Goal: Information Seeking & Learning: Learn about a topic

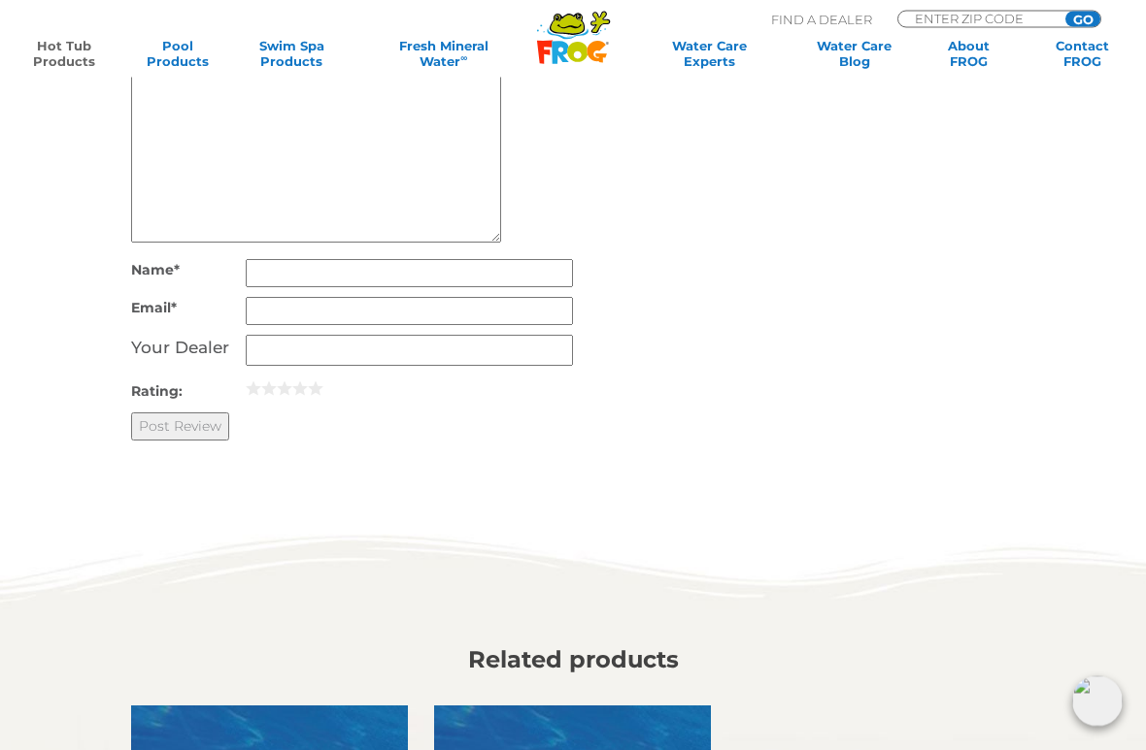
scroll to position [3925, 0]
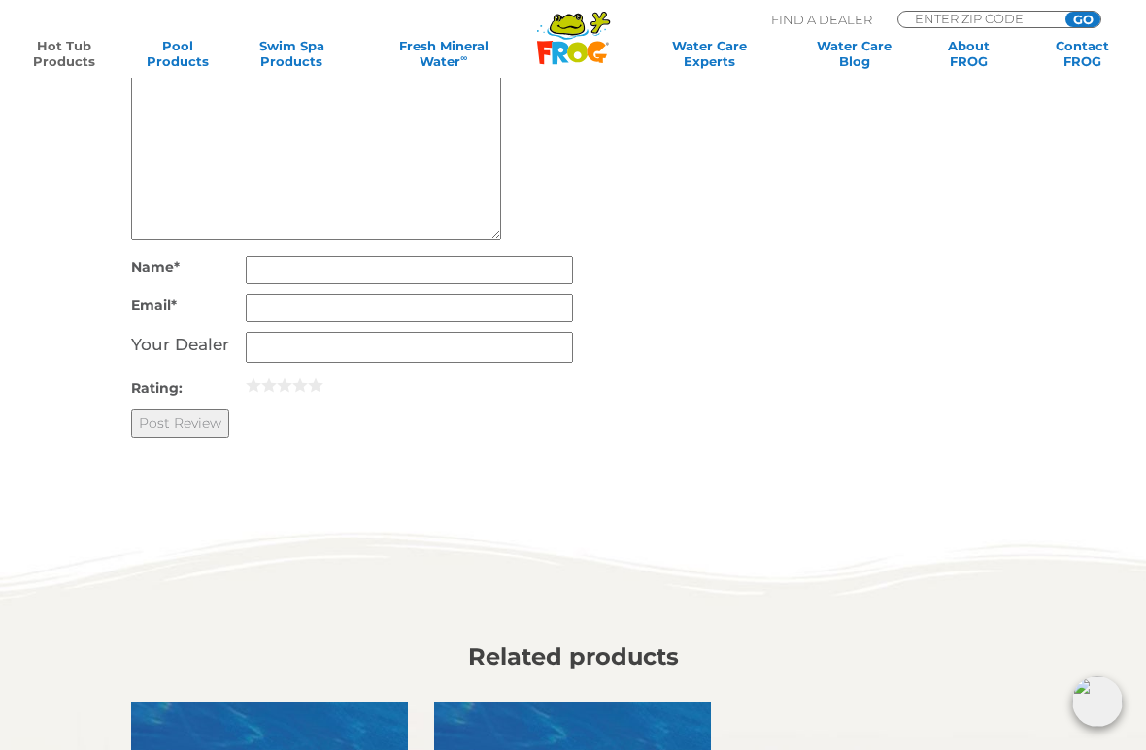
click at [52, 63] on link "Hot Tub Products" at bounding box center [63, 53] width 88 height 31
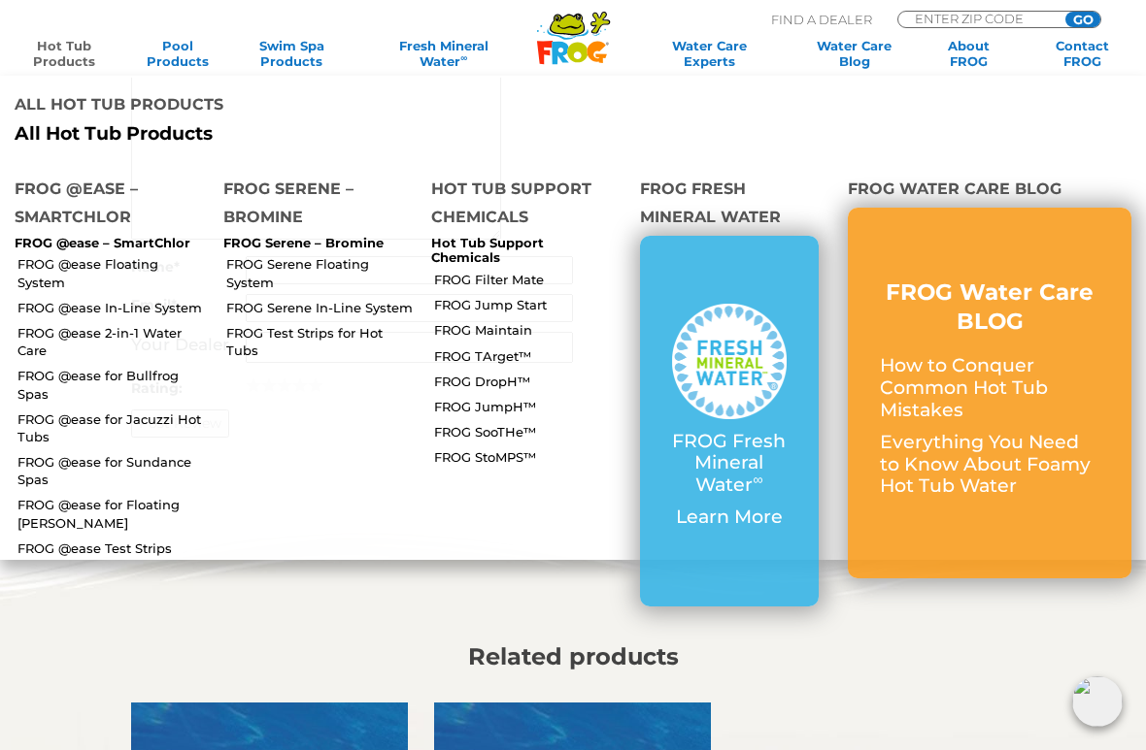
click at [96, 324] on link "FROG @ease 2-in-1 Water Care" at bounding box center [112, 341] width 191 height 35
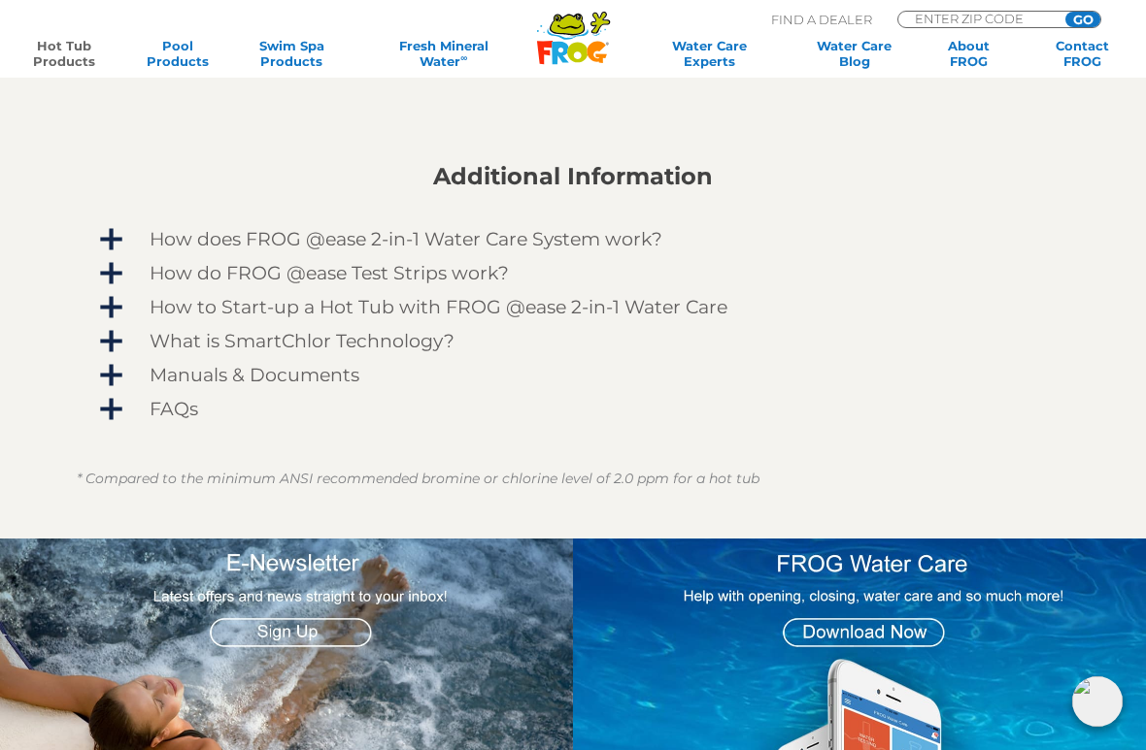
scroll to position [1326, 0]
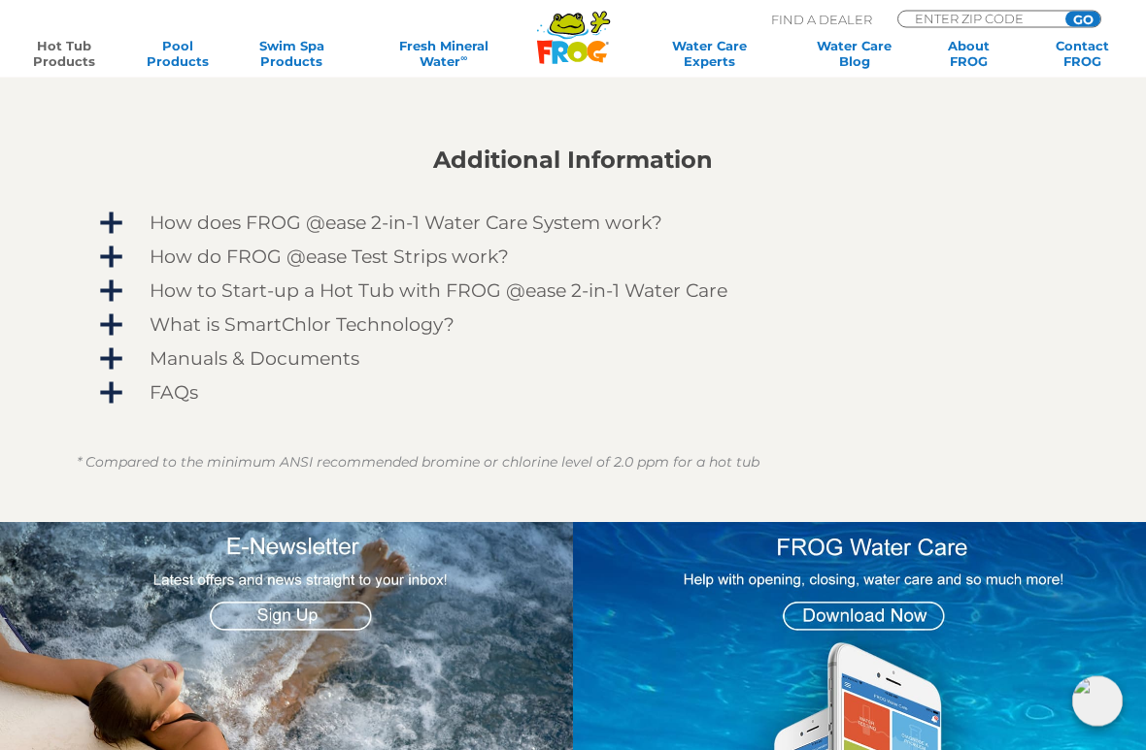
click at [121, 248] on span "How do FROG @ease Test Strips work?" at bounding box center [585, 258] width 928 height 21
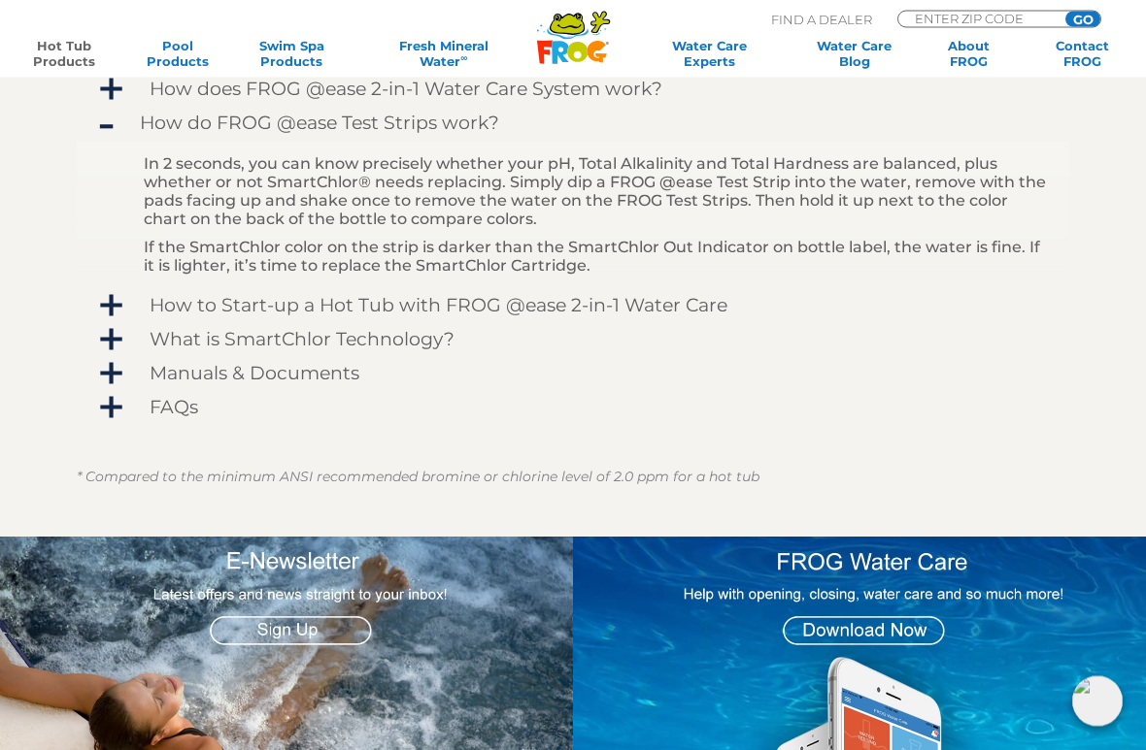
scroll to position [1461, 0]
click at [121, 329] on span "What is SmartChlor Technology?" at bounding box center [585, 339] width 928 height 21
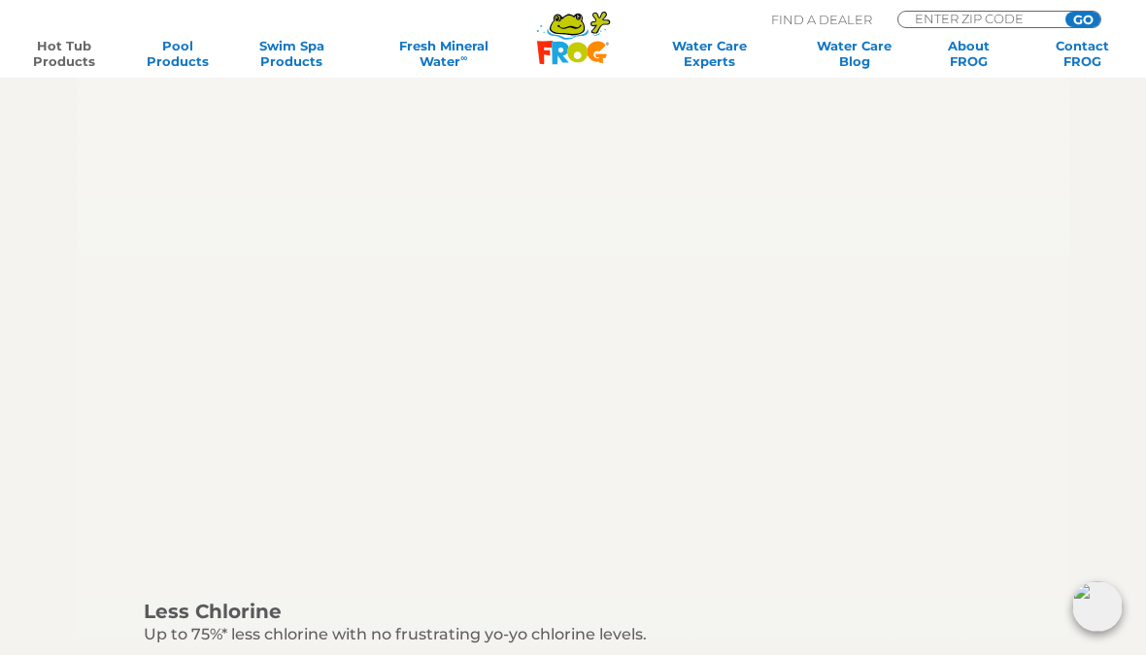
scroll to position [1625, 0]
click at [68, 68] on link "Hot Tub Products" at bounding box center [63, 53] width 88 height 31
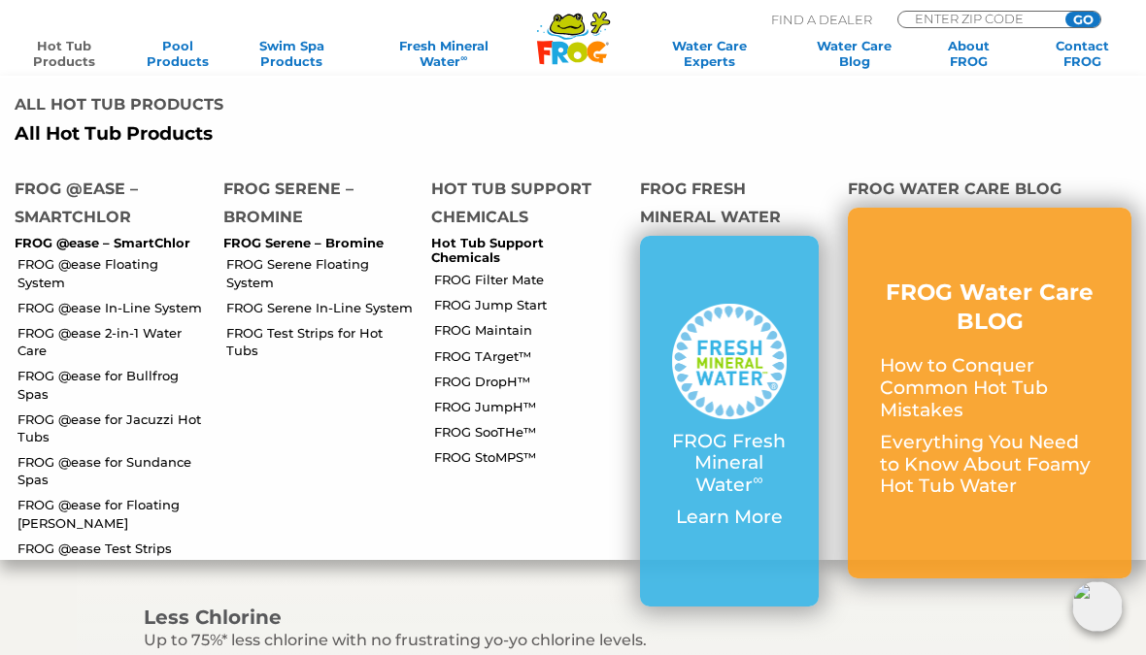
click at [247, 255] on link "FROG Serene Floating System" at bounding box center [321, 272] width 191 height 35
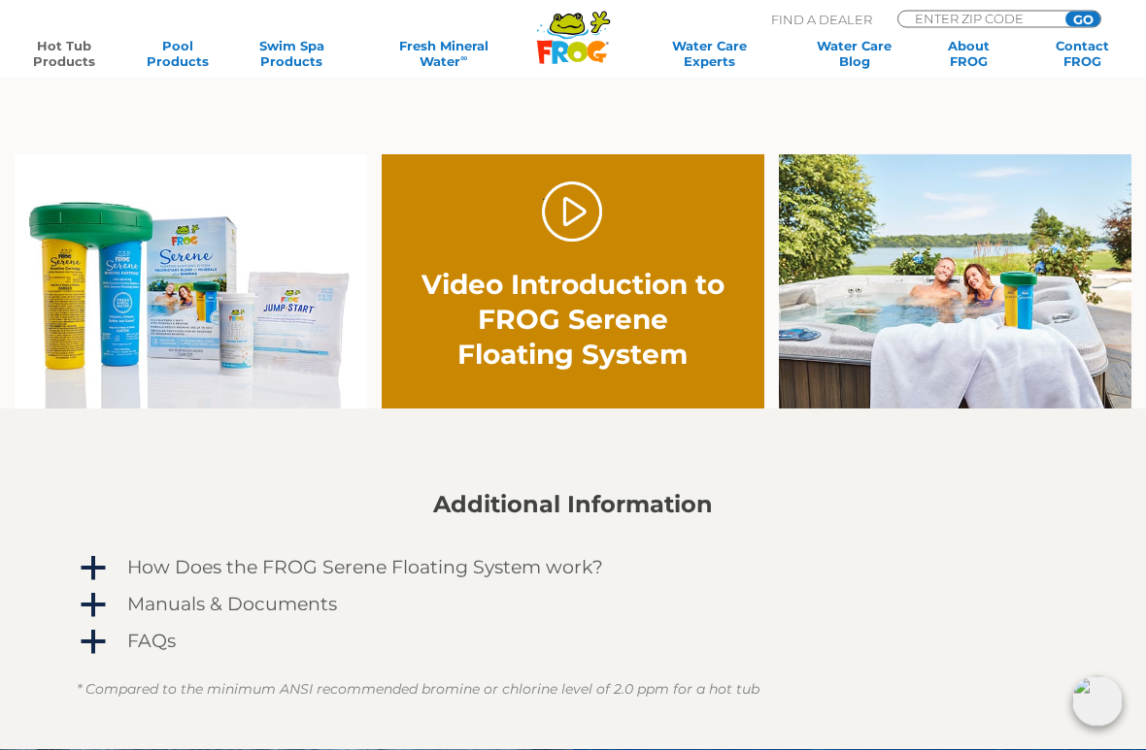
scroll to position [1059, 0]
click at [83, 577] on span "a" at bounding box center [93, 568] width 29 height 29
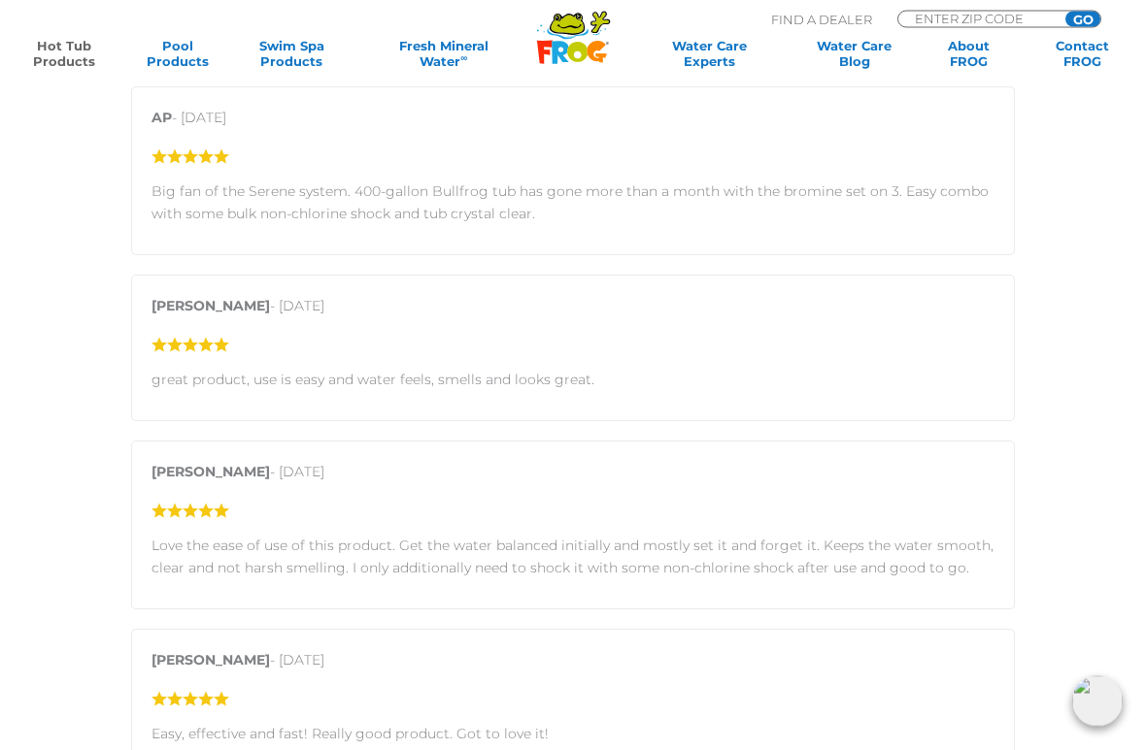
scroll to position [2560, 0]
click at [449, 46] on link "Fresh Mineral Water ∞" at bounding box center [443, 53] width 165 height 31
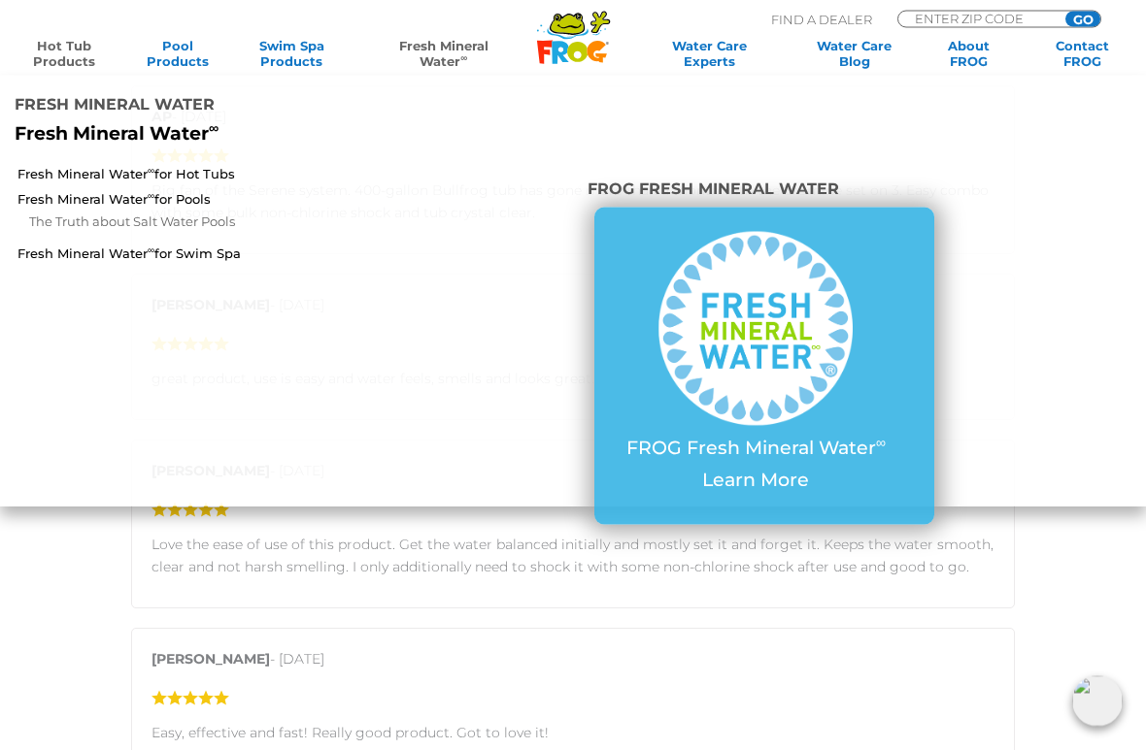
scroll to position [2561, 0]
click at [83, 165] on link "Fresh Mineral Water ∞ for Hot Tubs" at bounding box center [199, 173] width 364 height 17
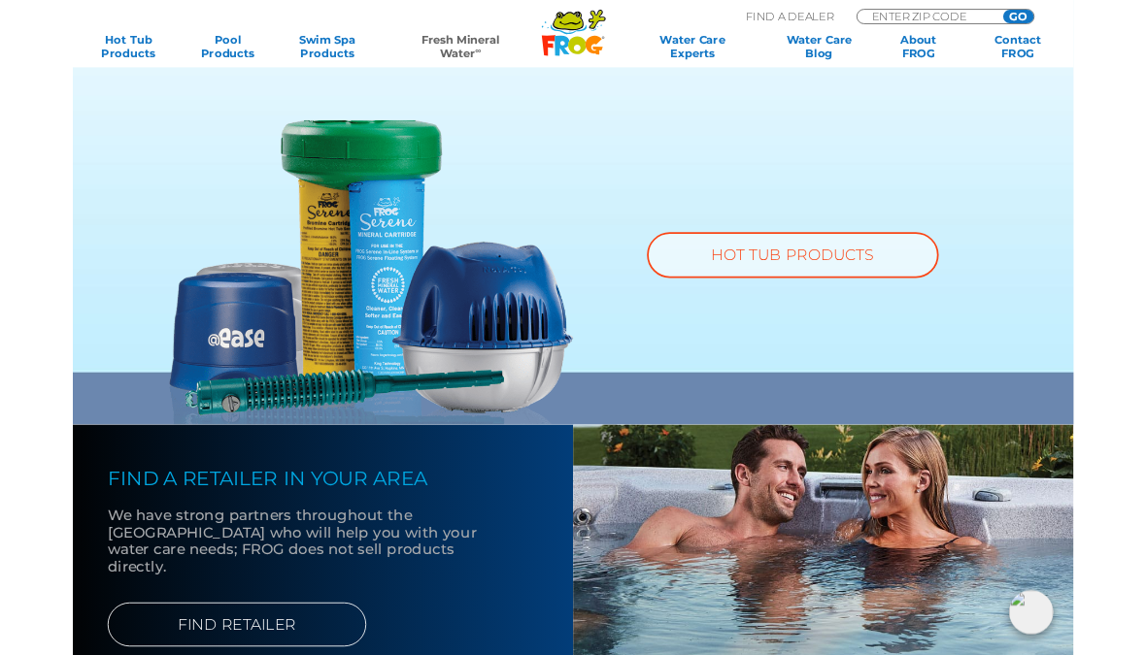
scroll to position [1249, 0]
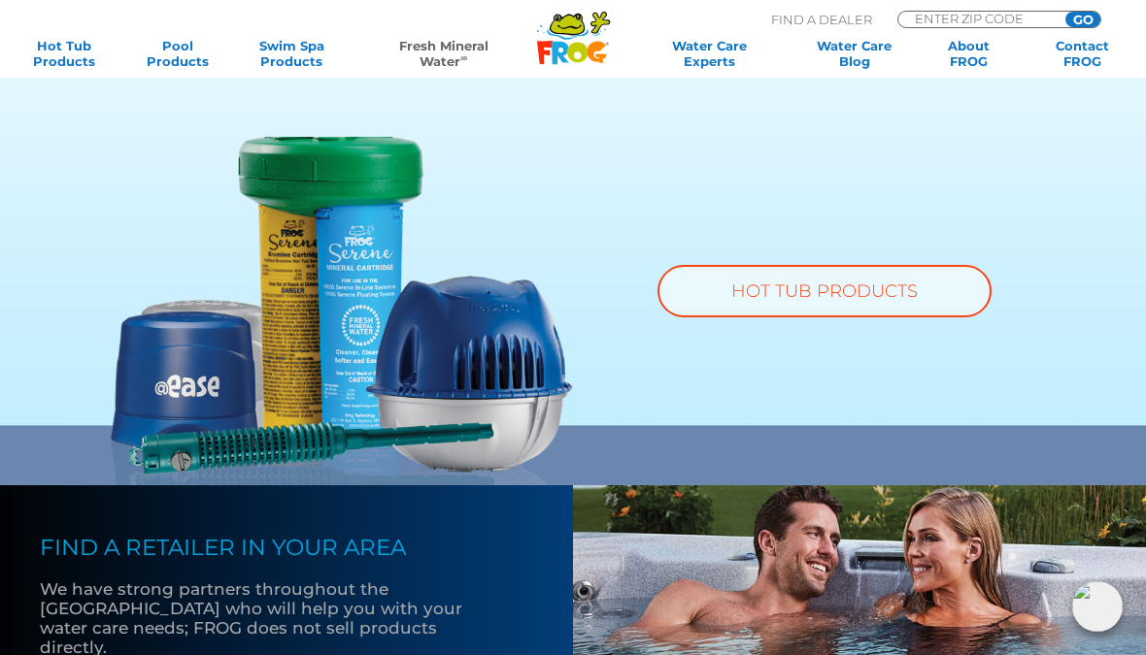
click at [931, 296] on link "HOT TUB PRODUCTS" at bounding box center [824, 291] width 334 height 52
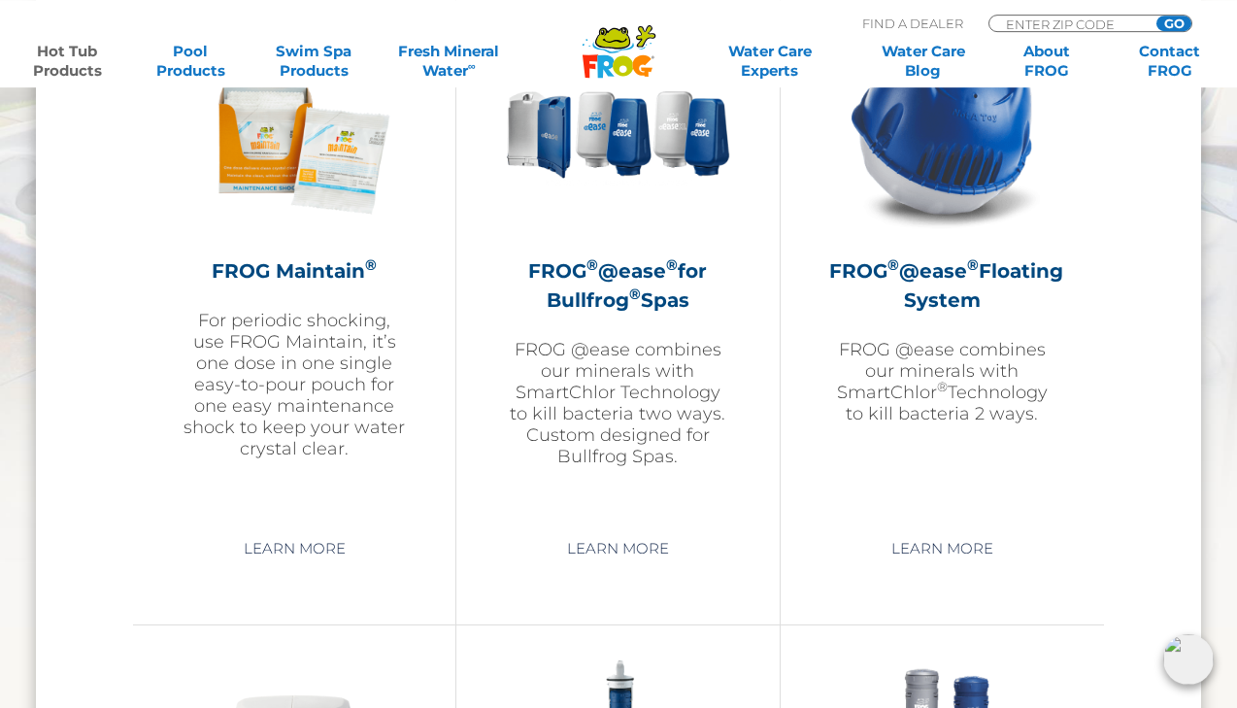
scroll to position [2290, 0]
click at [972, 283] on h2 "FROG ® @ease ® Floating System" at bounding box center [942, 286] width 226 height 58
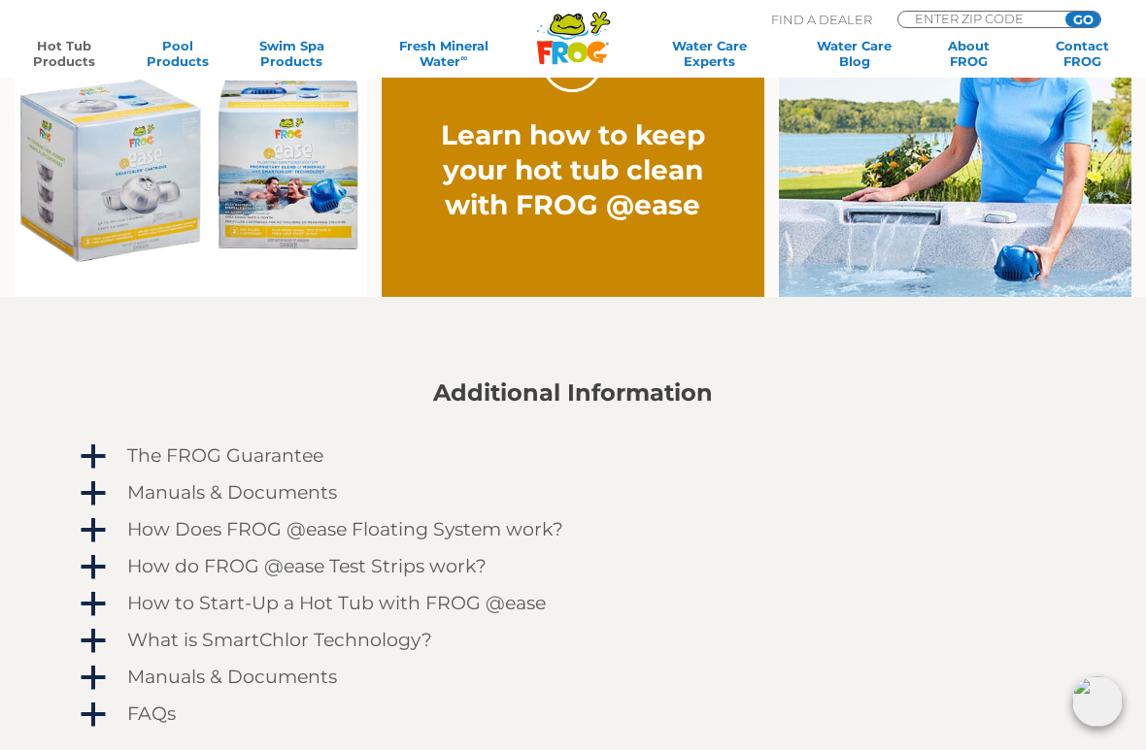
scroll to position [1349, 0]
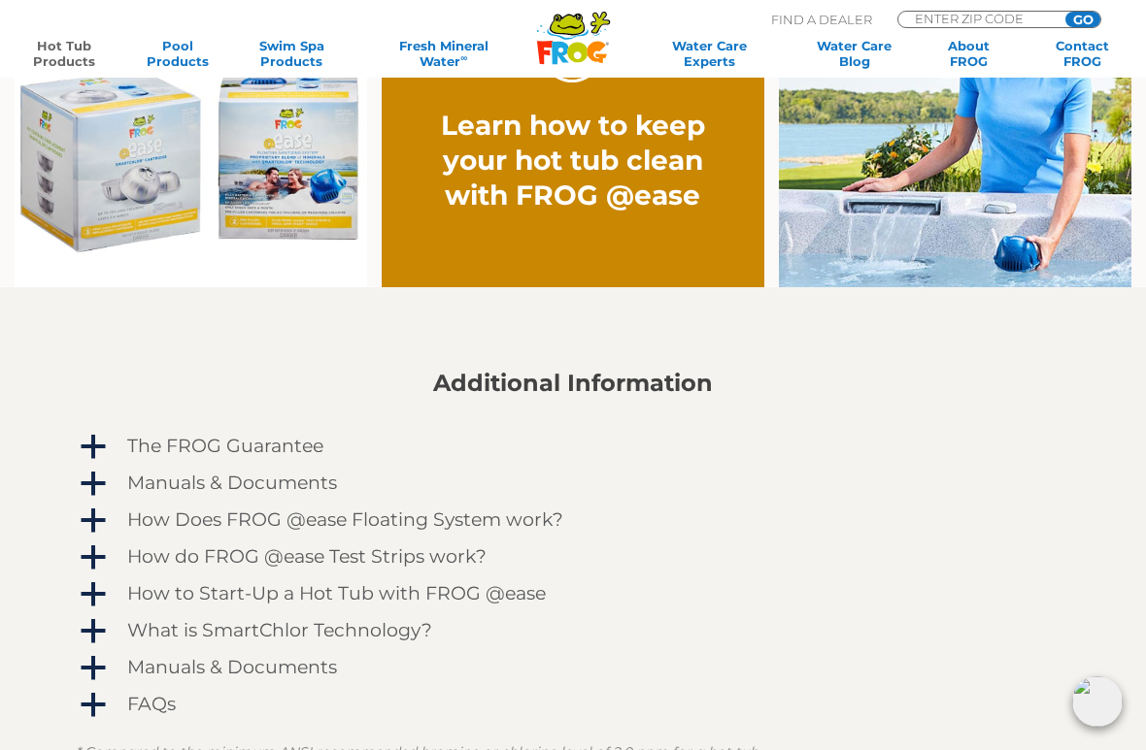
click at [94, 516] on span "a" at bounding box center [93, 521] width 29 height 29
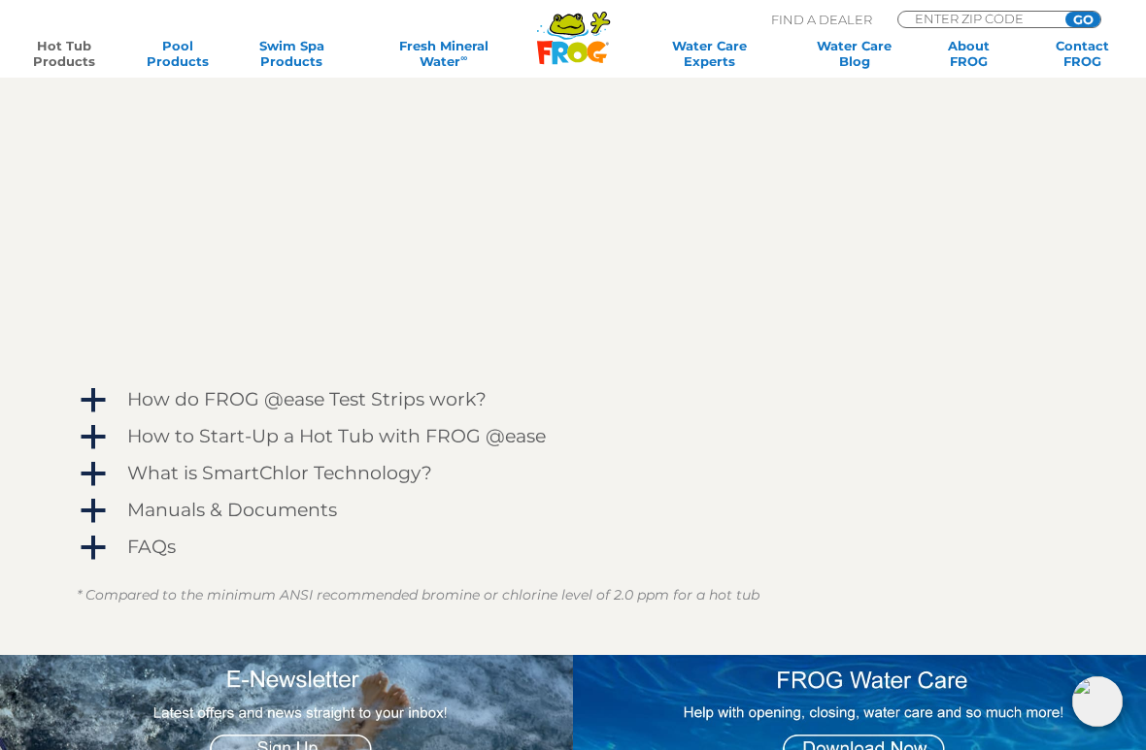
scroll to position [2031, 0]
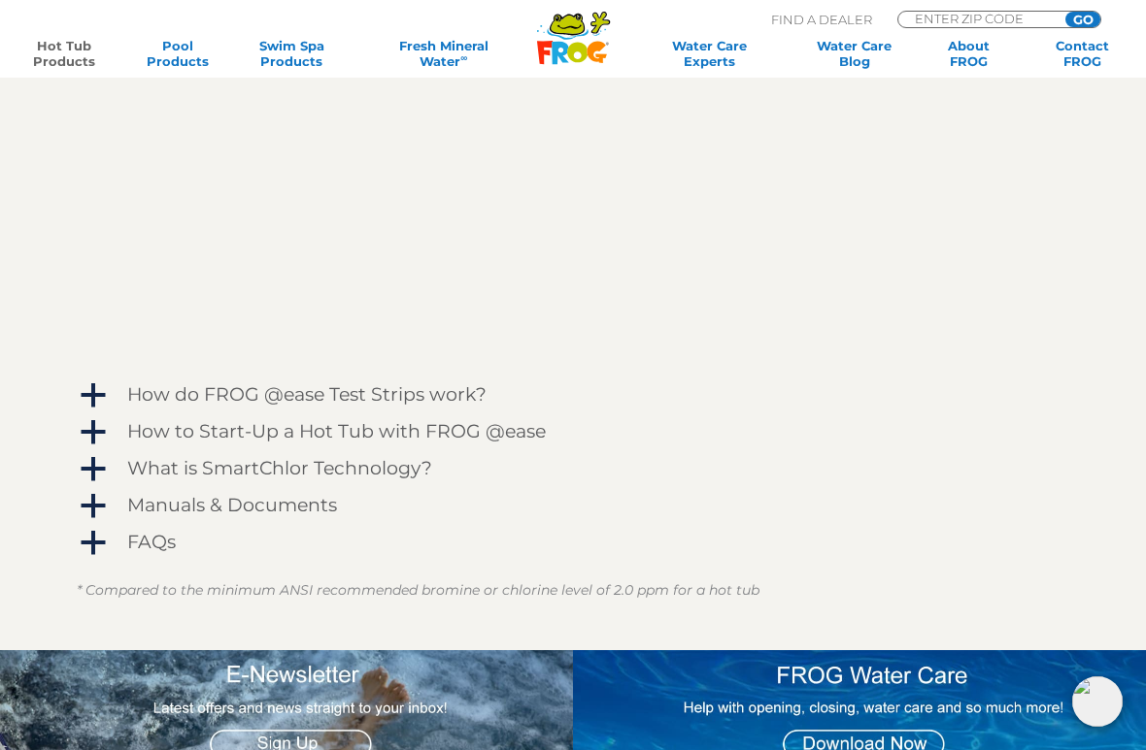
click at [93, 530] on span "a" at bounding box center [93, 543] width 29 height 29
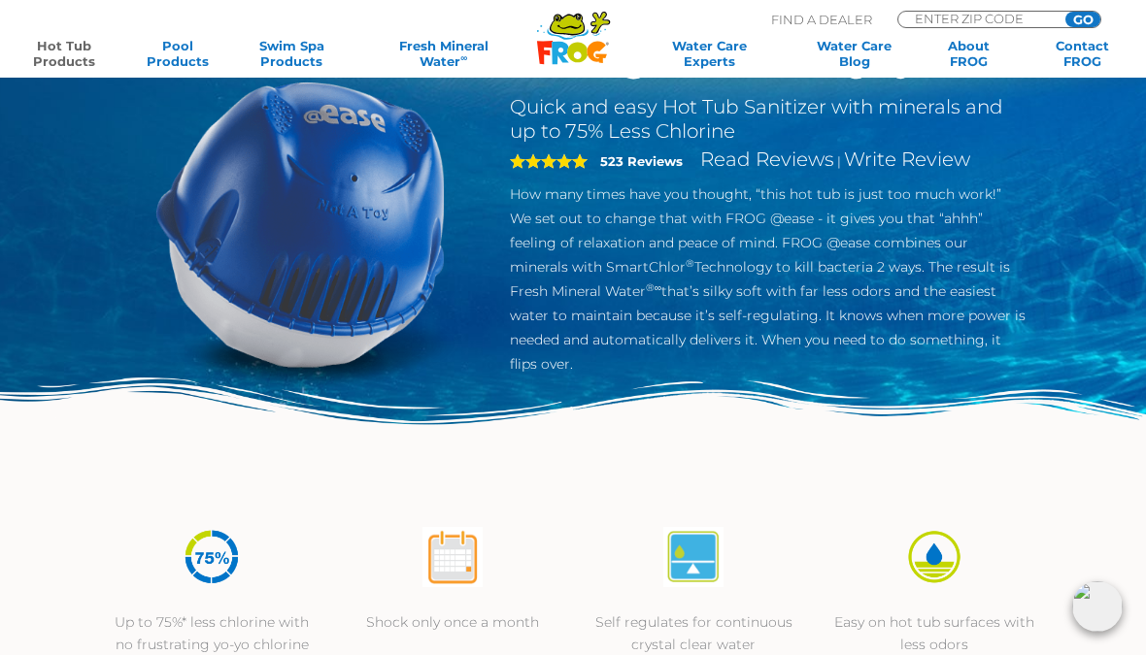
scroll to position [0, 0]
